Goal: Transaction & Acquisition: Book appointment/travel/reservation

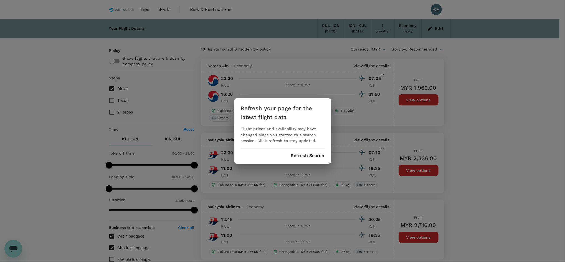
click at [312, 156] on button "Refresh Search" at bounding box center [308, 155] width 34 height 5
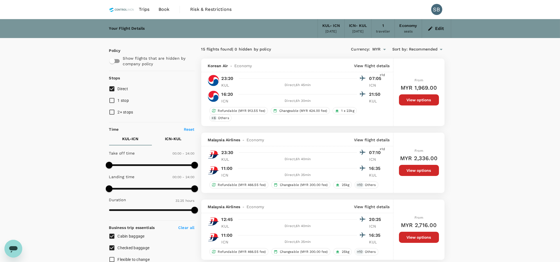
type input "1945"
click at [437, 28] on button "Edit" at bounding box center [436, 28] width 20 height 9
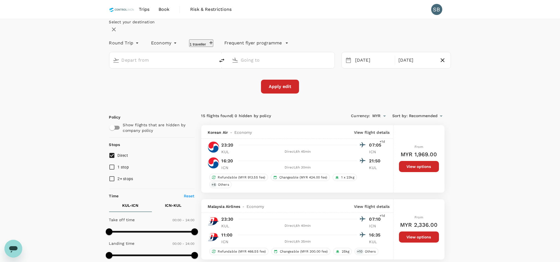
type input "Kuala Lumpur Intl ([GEOGRAPHIC_DATA])"
type input "Incheon Intl (ICN)"
click at [364, 66] on div "[DATE]" at bounding box center [373, 60] width 41 height 11
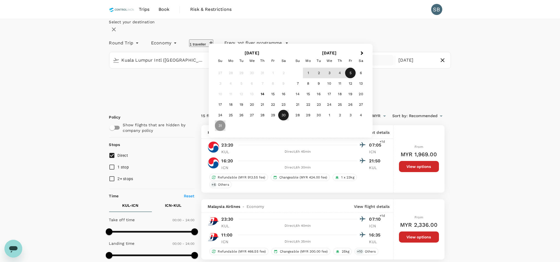
click at [289, 120] on div "30" at bounding box center [283, 115] width 11 height 11
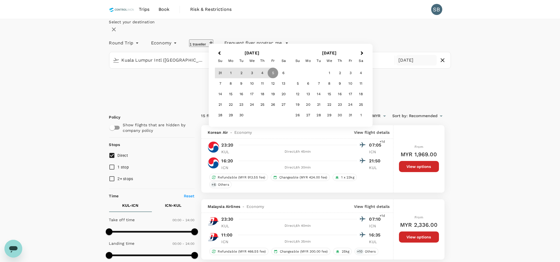
click at [301, 93] on div "Select your destination Round Trip roundtrip Economy economy 1 traveller Freque…" at bounding box center [280, 56] width 342 height 74
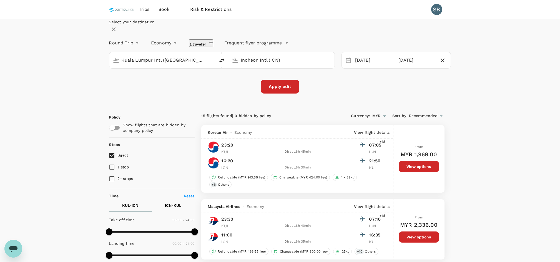
click at [269, 93] on button "Apply edit" at bounding box center [280, 87] width 38 height 14
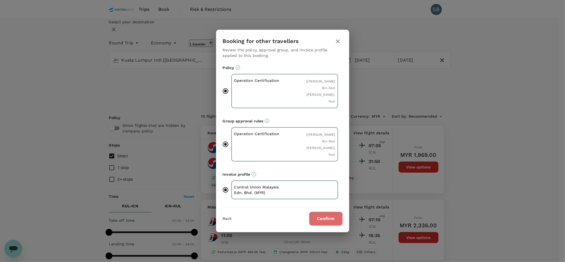
click at [327, 212] on button "Confirm" at bounding box center [325, 219] width 33 height 14
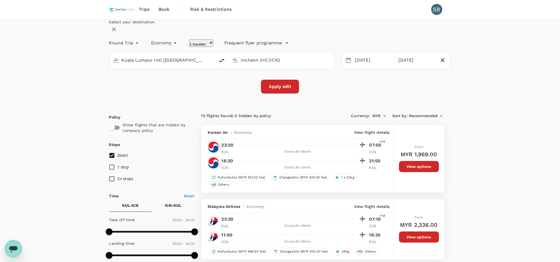
scroll to position [51, 0]
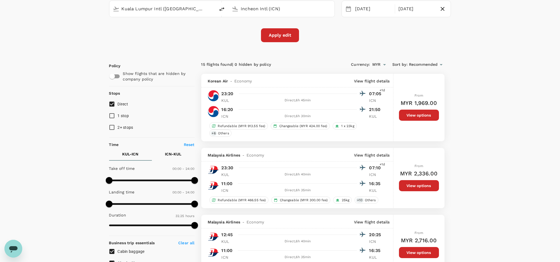
checkbox input "false"
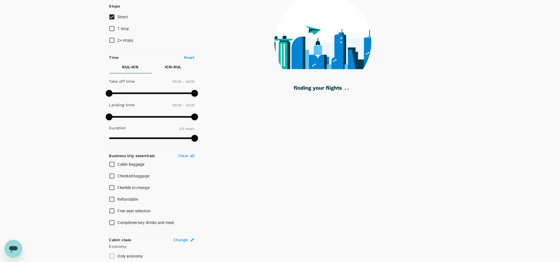
scroll to position [111, 0]
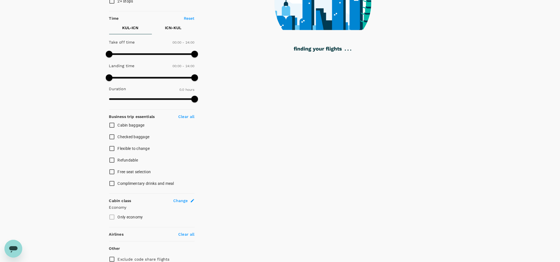
click at [112, 127] on input "Cabin baggage" at bounding box center [112, 125] width 12 height 12
checkbox input "true"
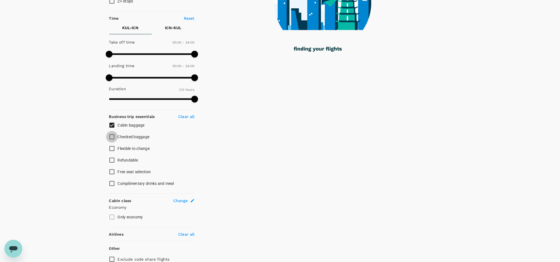
click at [111, 140] on input "Checked baggage" at bounding box center [112, 137] width 12 height 12
checkbox input "true"
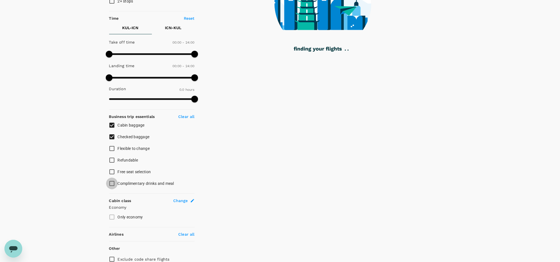
drag, startPoint x: 109, startPoint y: 183, endPoint x: 83, endPoint y: 182, distance: 25.8
click at [108, 183] on input "Complimentary drinks and meal" at bounding box center [112, 184] width 12 height 12
checkbox input "true"
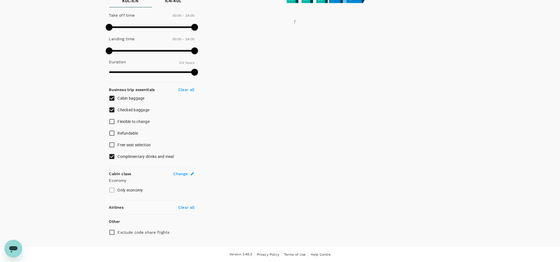
scroll to position [0, 0]
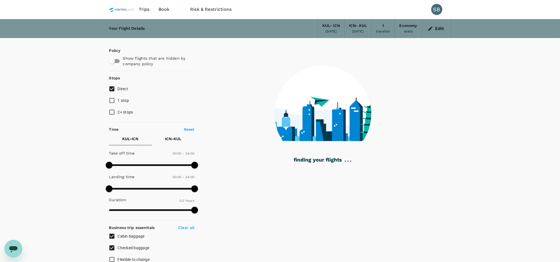
type input "1215"
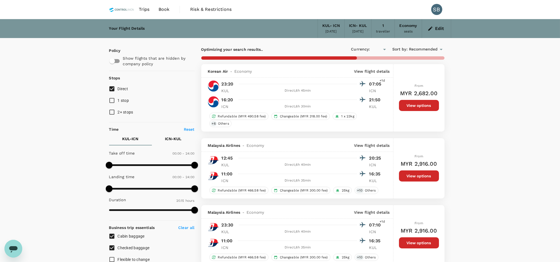
checkbox input "true"
type input "MYR"
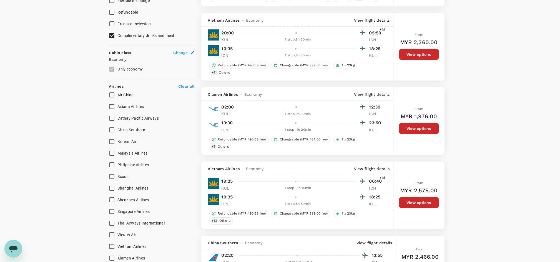
click at [113, 153] on input "Malaysia Airlines" at bounding box center [112, 153] width 12 height 12
checkbox input "true"
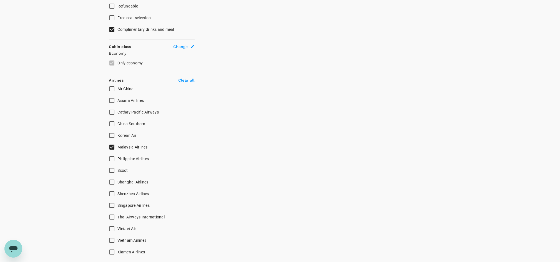
scroll to position [313, 0]
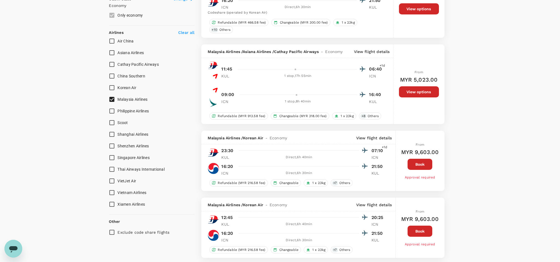
type input "1945"
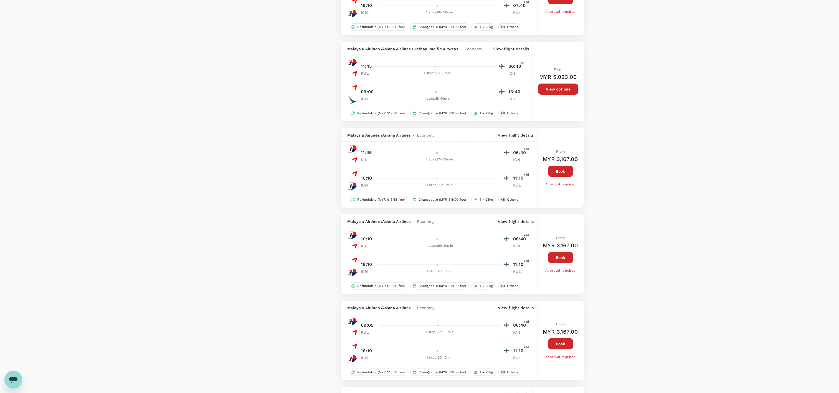
scroll to position [1260, 0]
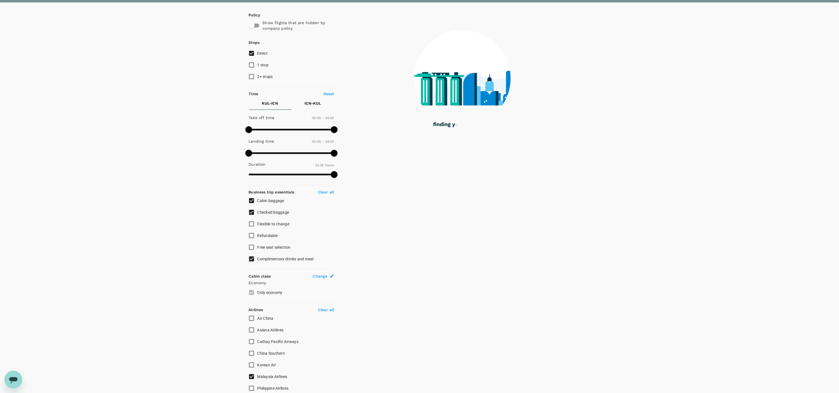
scroll to position [0, 0]
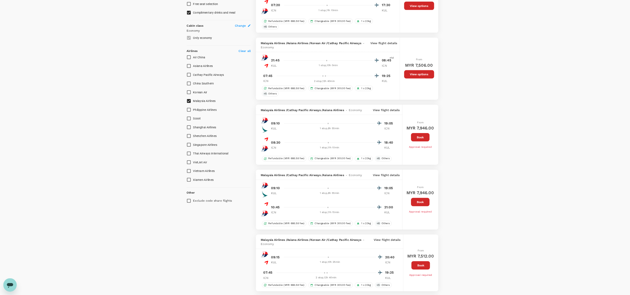
scroll to position [277, 0]
